Goal: Navigation & Orientation: Find specific page/section

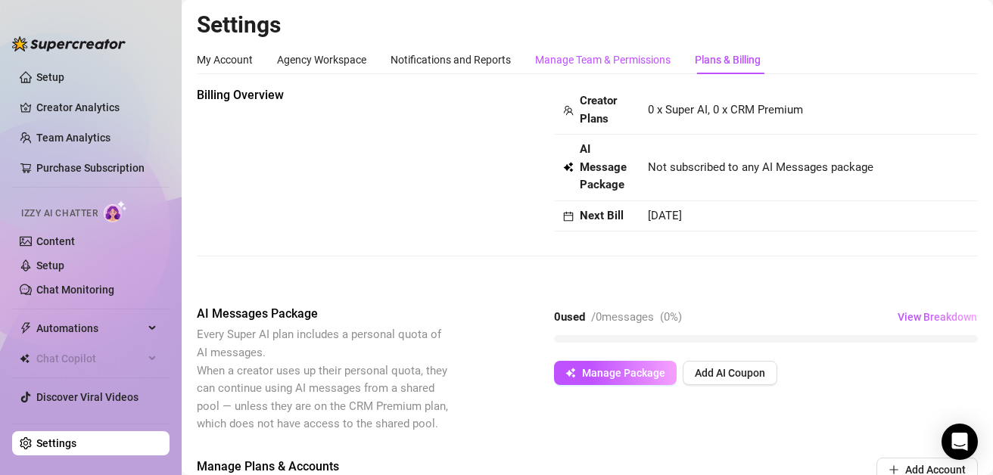
click at [615, 61] on div "Manage Team & Permissions" at bounding box center [602, 59] width 135 height 17
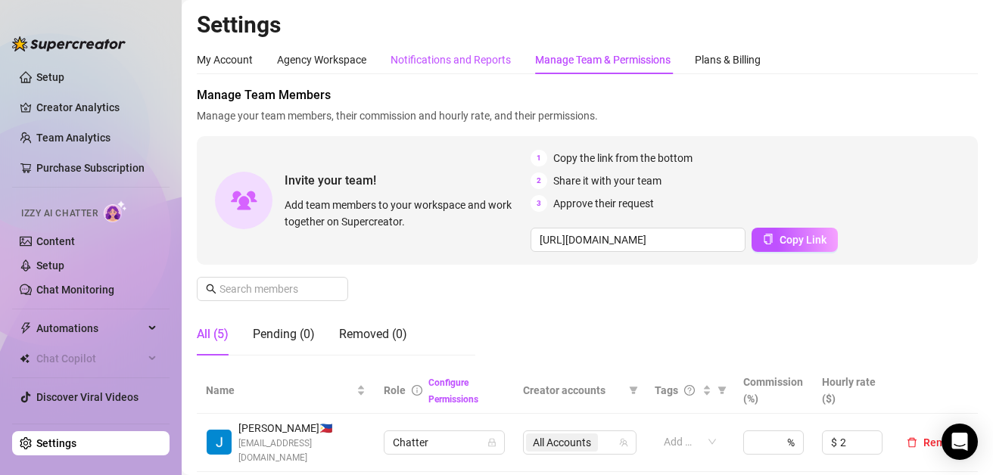
click at [481, 55] on div "Notifications and Reports" at bounding box center [451, 59] width 120 height 17
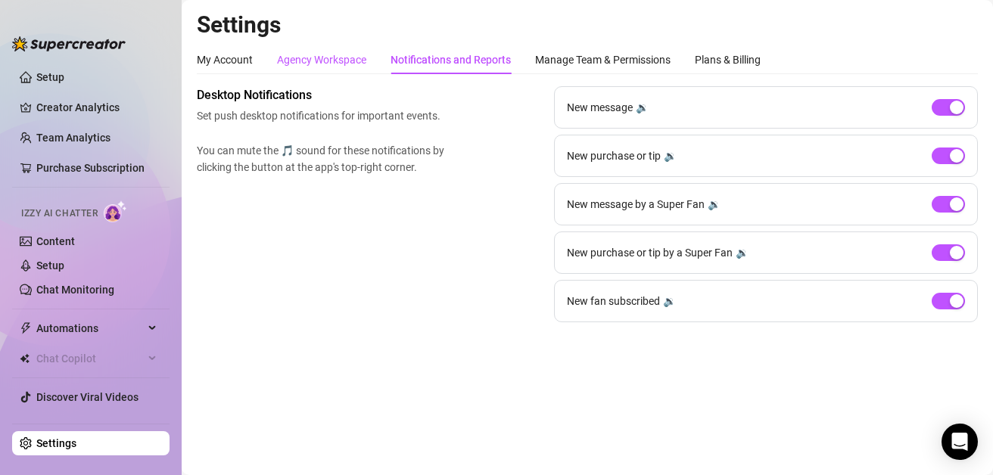
click at [301, 62] on div "Agency Workspace" at bounding box center [321, 59] width 89 height 17
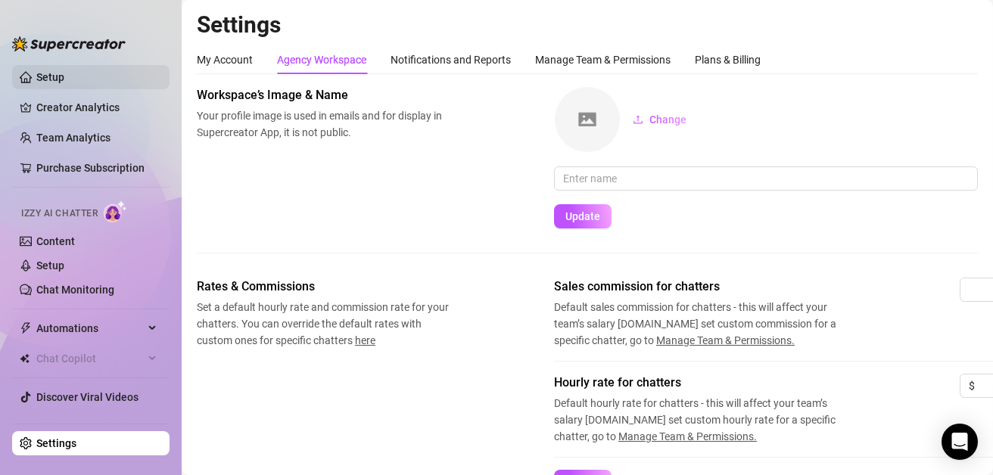
click at [55, 81] on link "Setup" at bounding box center [50, 77] width 28 height 12
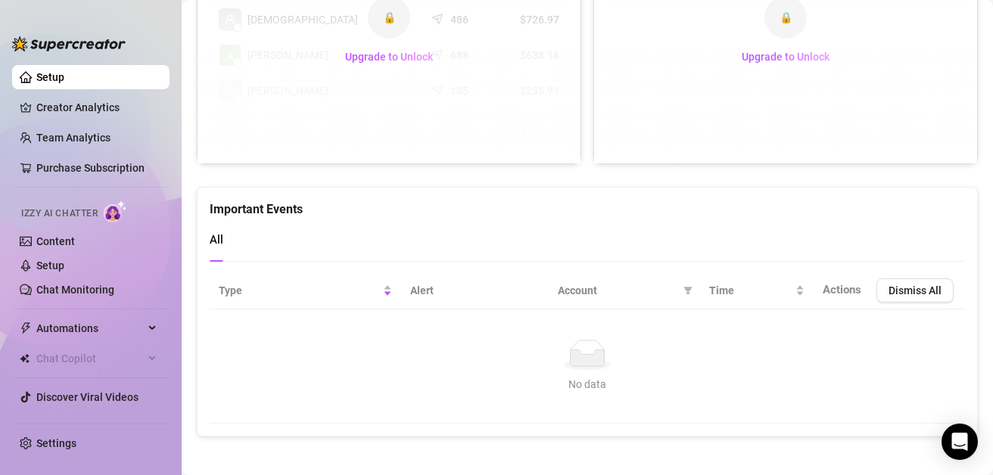
scroll to position [839, 0]
click at [61, 111] on link "Creator Analytics" at bounding box center [96, 107] width 121 height 24
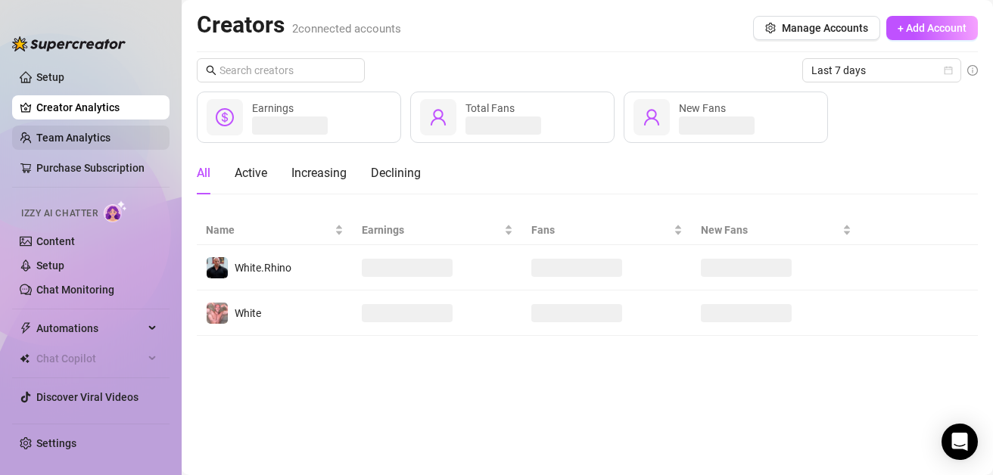
click at [111, 144] on link "Team Analytics" at bounding box center [73, 138] width 74 height 12
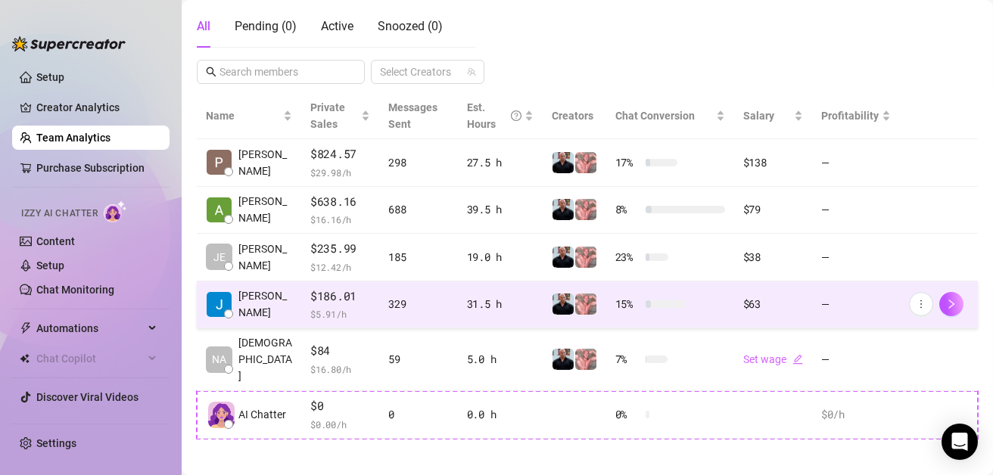
scroll to position [303, 0]
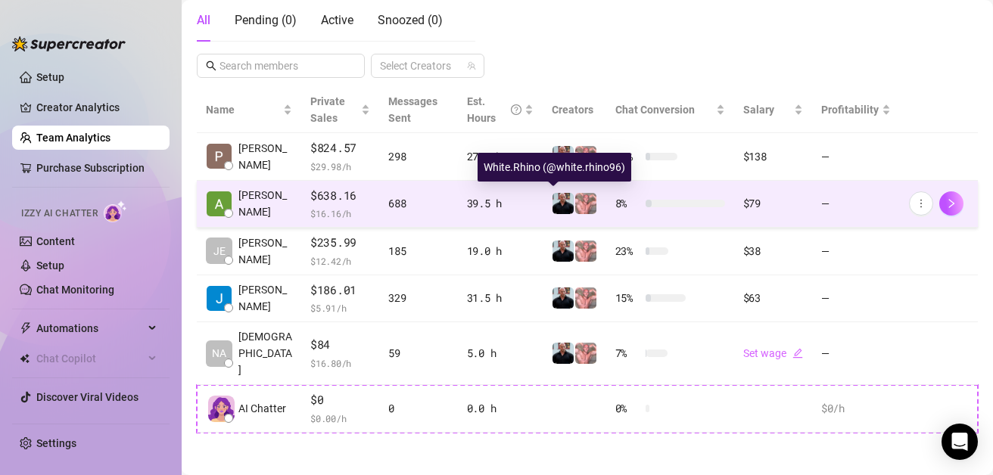
click at [553, 198] on img at bounding box center [563, 203] width 21 height 21
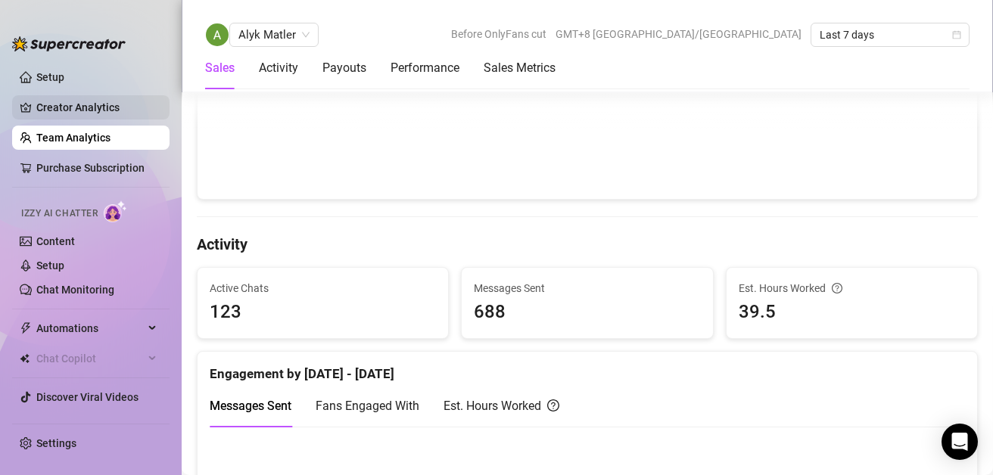
scroll to position [378, 0]
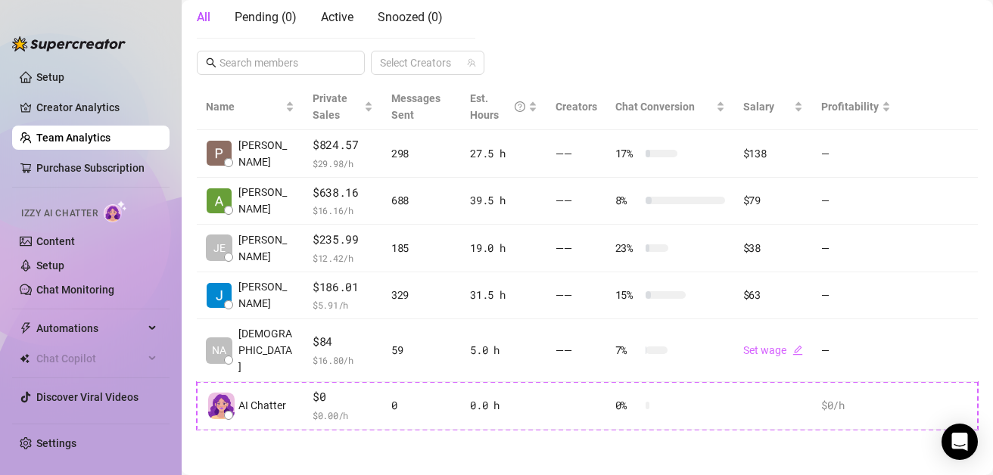
scroll to position [303, 0]
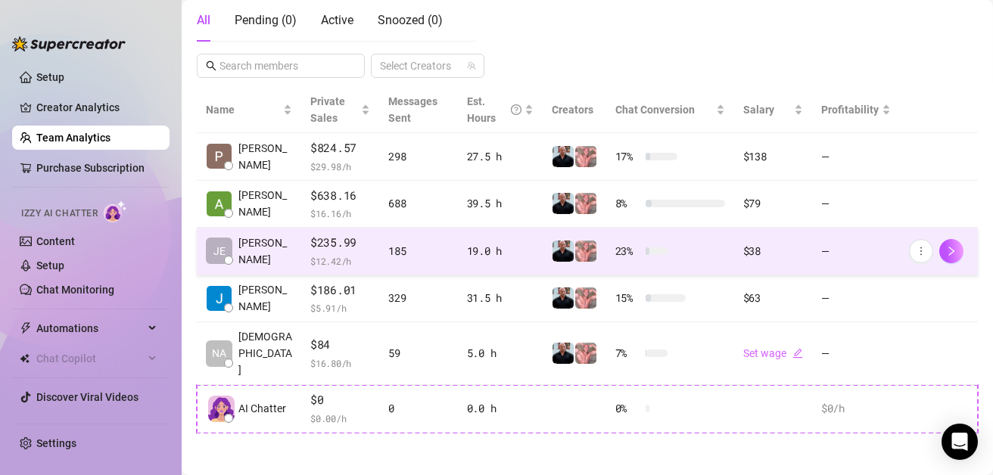
click at [469, 245] on div "19.0 h" at bounding box center [500, 251] width 67 height 17
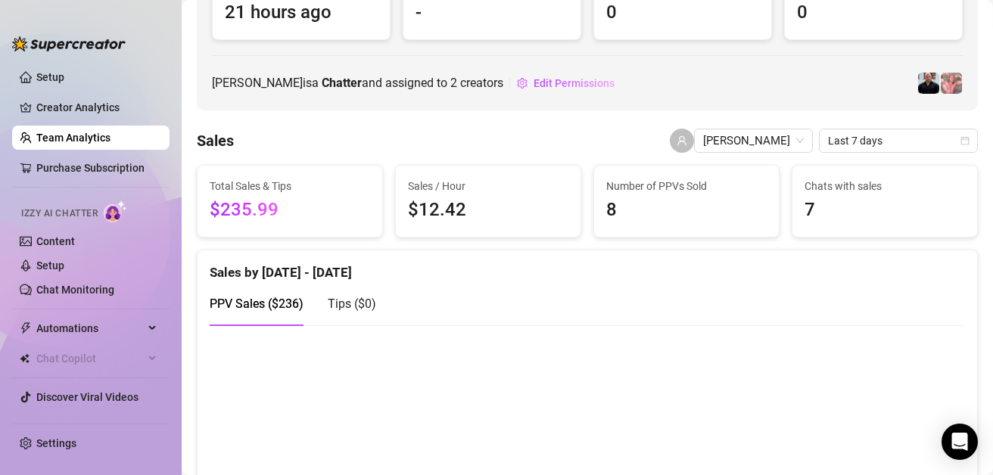
scroll to position [303, 0]
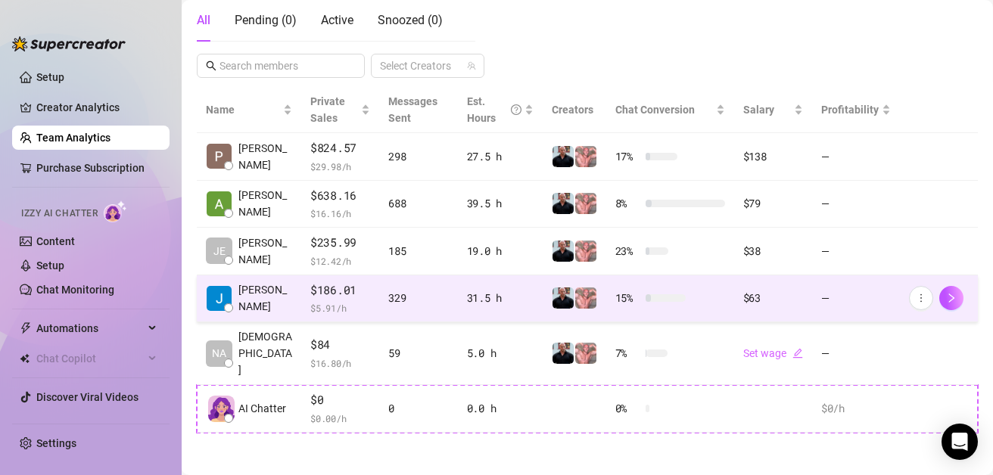
click at [476, 307] on td "31.5 h" at bounding box center [500, 300] width 85 height 48
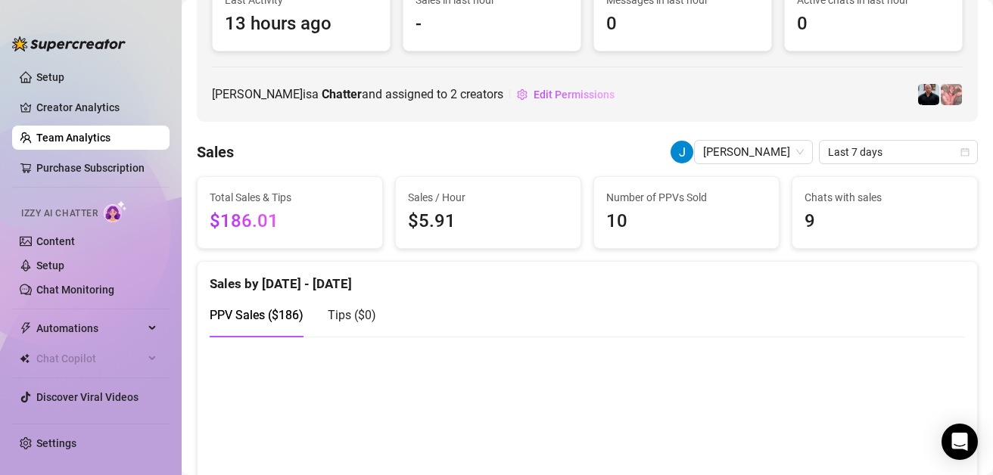
scroll to position [151, 0]
